Goal: Task Accomplishment & Management: Manage account settings

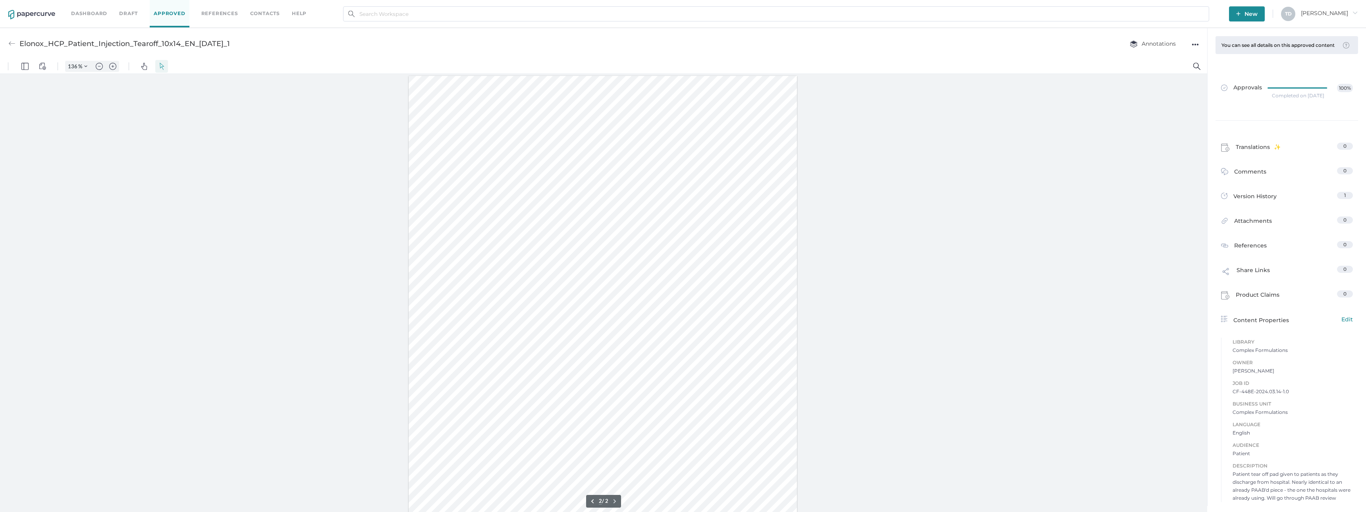
type input "1"
click at [1350, 318] on span "Edit" at bounding box center [1347, 315] width 12 height 9
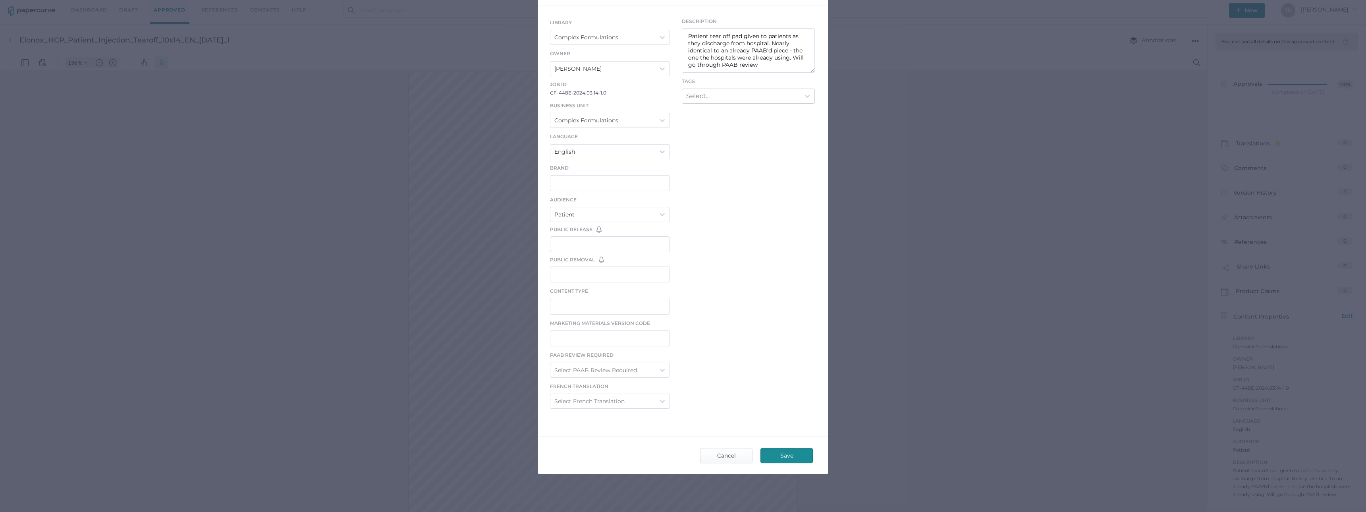
scroll to position [0, 0]
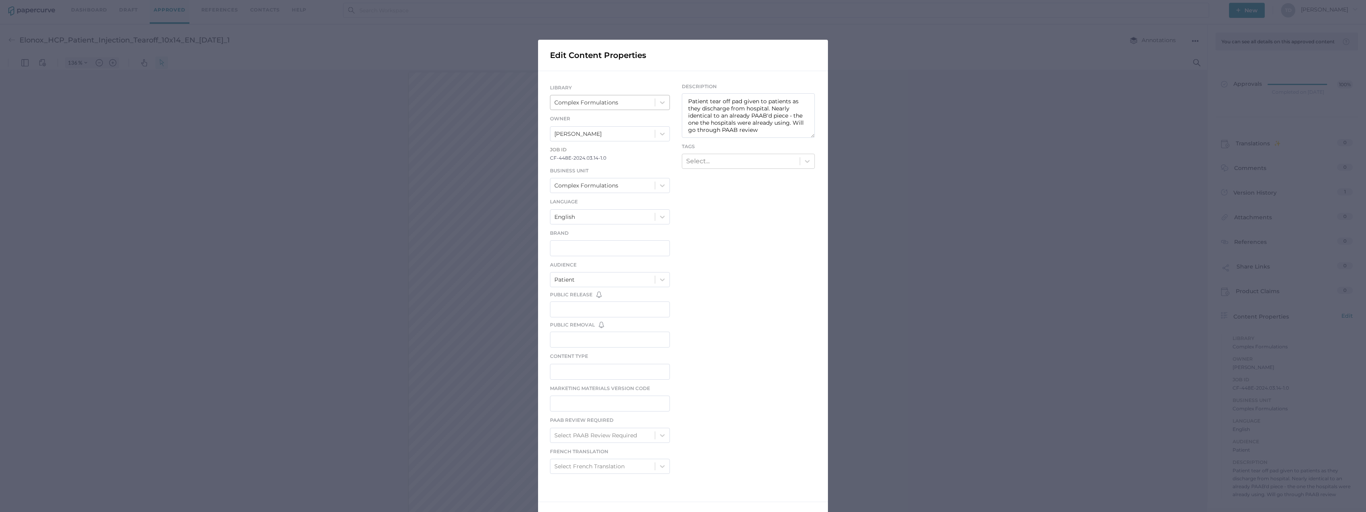
click at [623, 106] on div "Complex Formulations" at bounding box center [602, 103] width 104 height 14
click at [1007, 276] on div "Edit Content Properties LIBRARY option Complex Formulations focused, 2 of 6. 6 …" at bounding box center [683, 256] width 1366 height 512
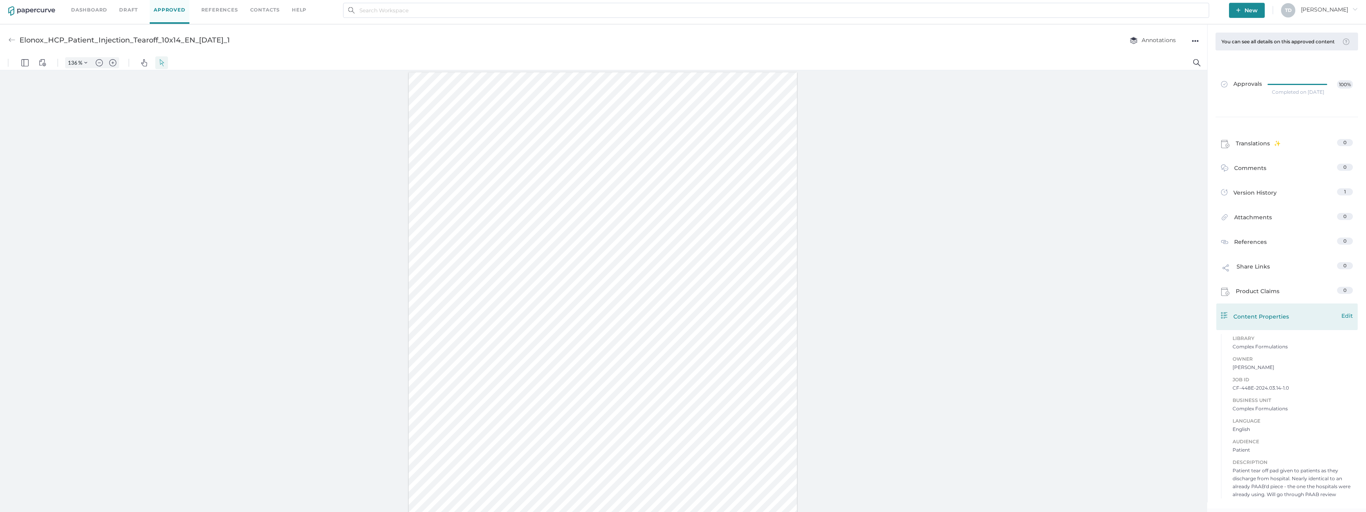
click at [1351, 318] on span "Edit" at bounding box center [1347, 315] width 12 height 9
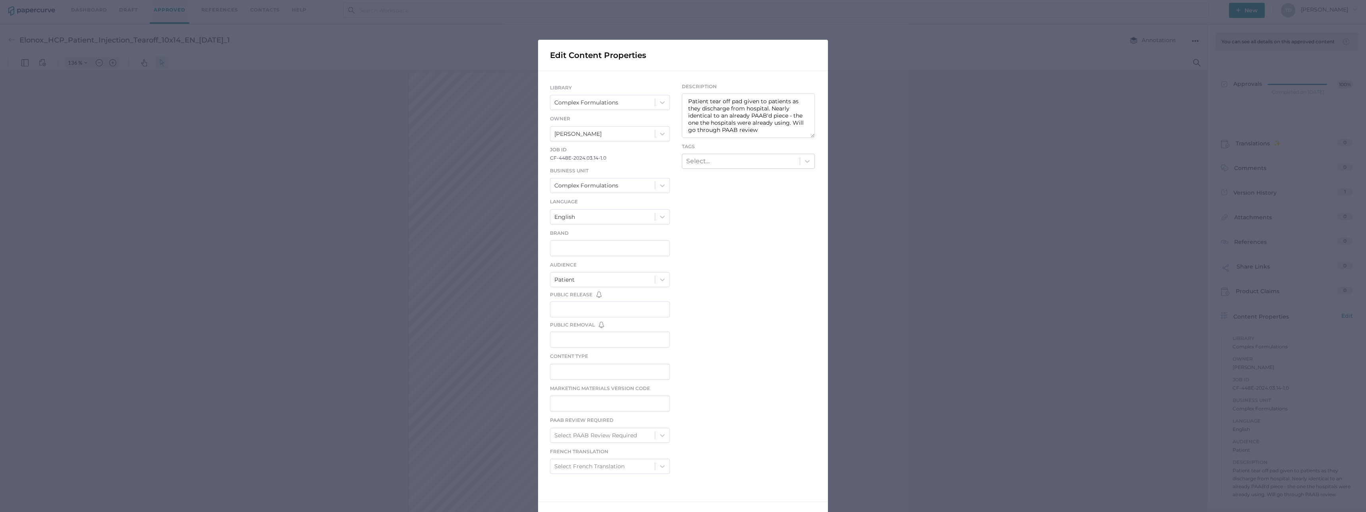
click at [923, 195] on div "Edit Content Properties LIBRARY Complex Formulations Owner Lee Fulford Job ID C…" at bounding box center [683, 256] width 1366 height 512
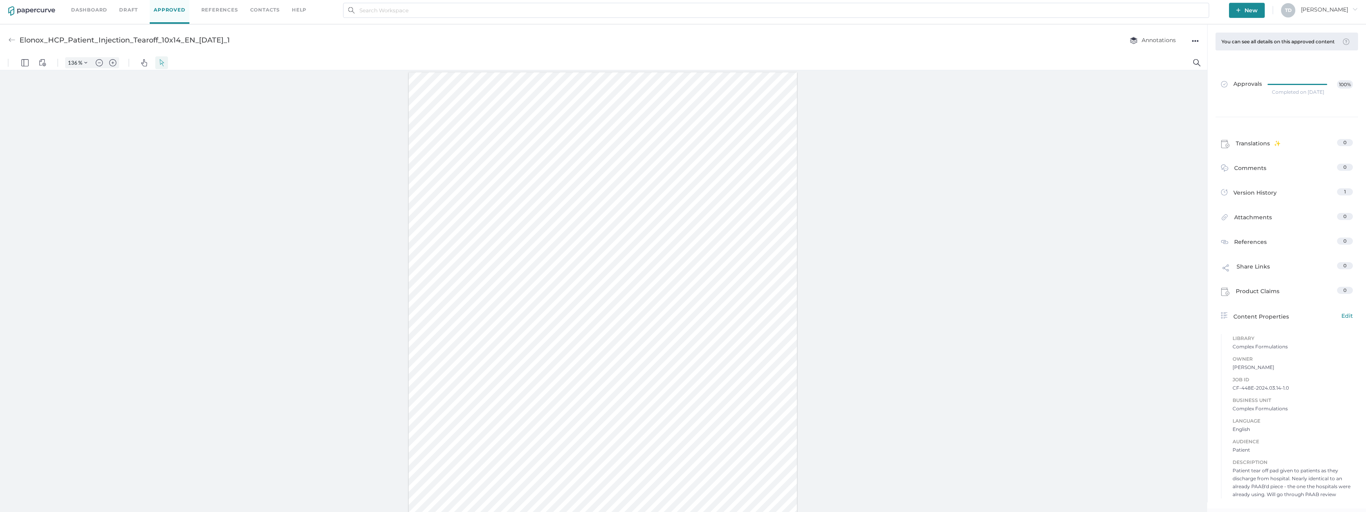
click at [917, 197] on div at bounding box center [603, 291] width 1207 height 442
click at [99, 8] on link "Dashboard" at bounding box center [89, 10] width 36 height 9
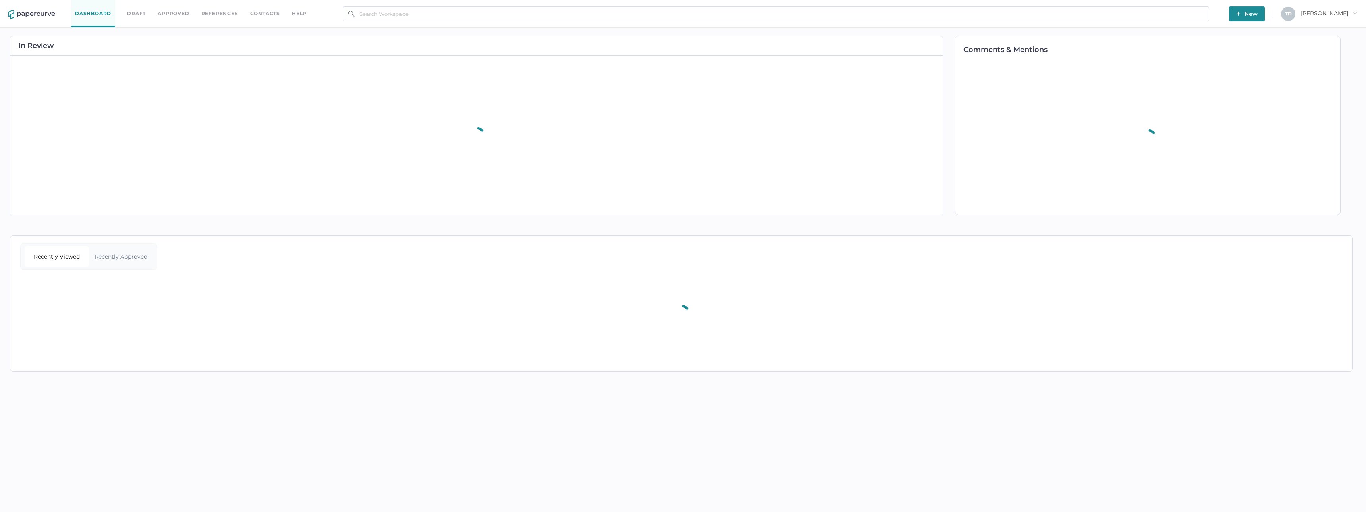
click at [168, 16] on link "Approved" at bounding box center [173, 13] width 31 height 9
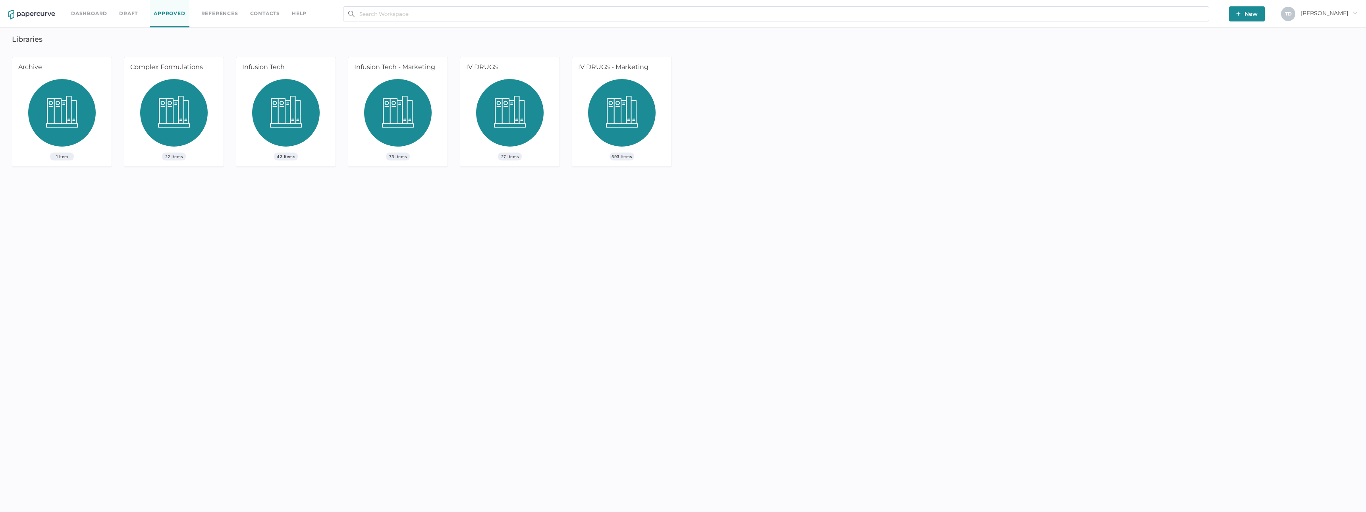
click at [69, 114] on img at bounding box center [62, 115] width 68 height 73
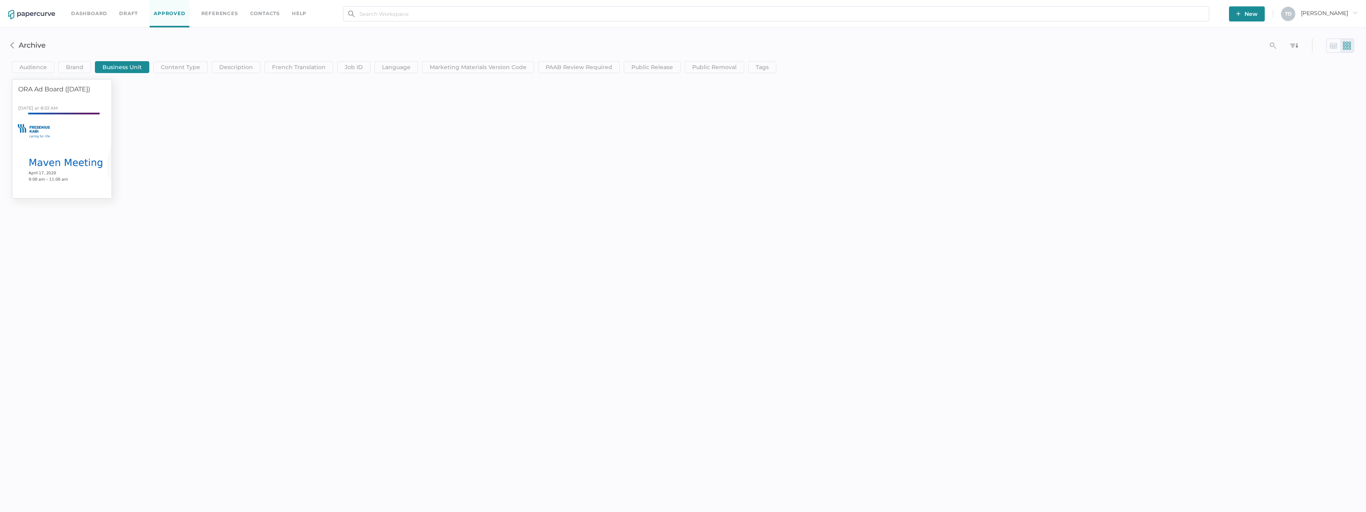
click at [35, 157] on div at bounding box center [62, 156] width 104 height 88
click at [158, 15] on link "Approved" at bounding box center [169, 13] width 39 height 27
